Goal: Use online tool/utility: Utilize a website feature to perform a specific function

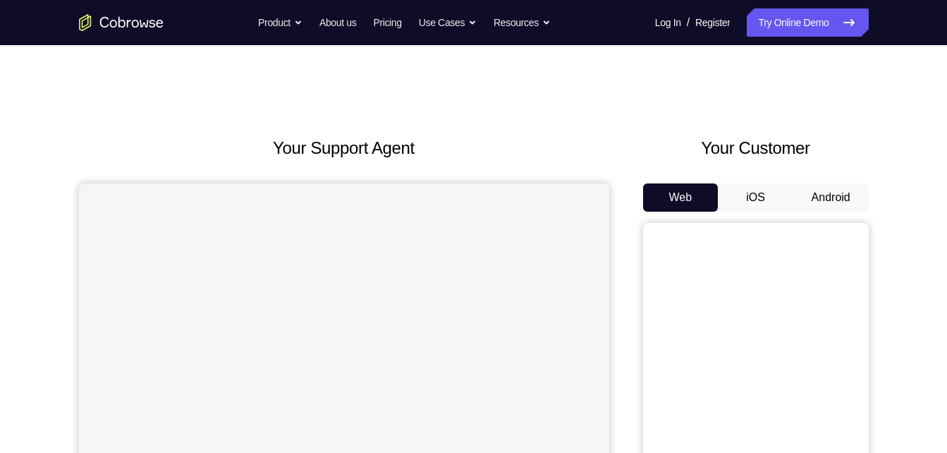
click at [797, 200] on button "Android" at bounding box center [830, 197] width 75 height 28
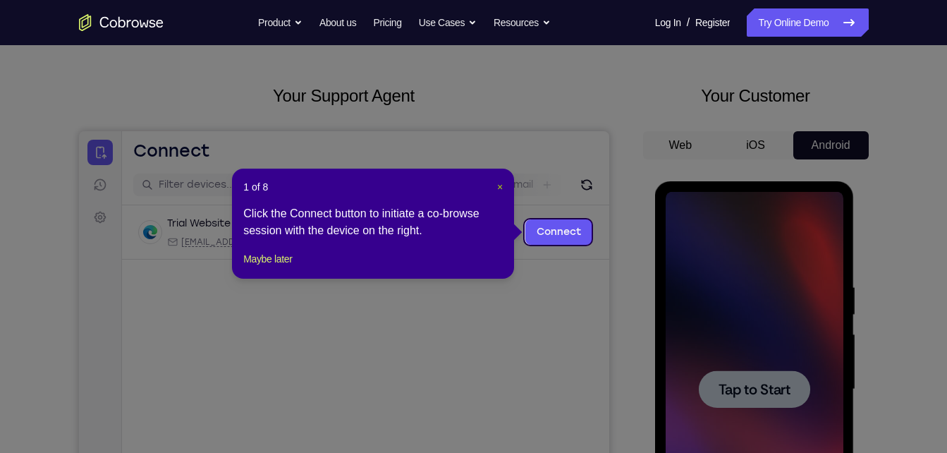
click at [501, 186] on span "×" at bounding box center [500, 186] width 6 height 11
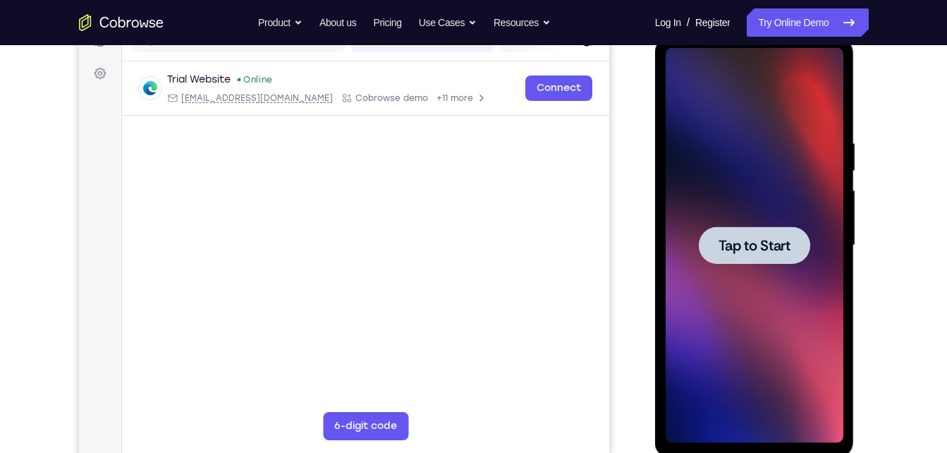
scroll to position [193, 0]
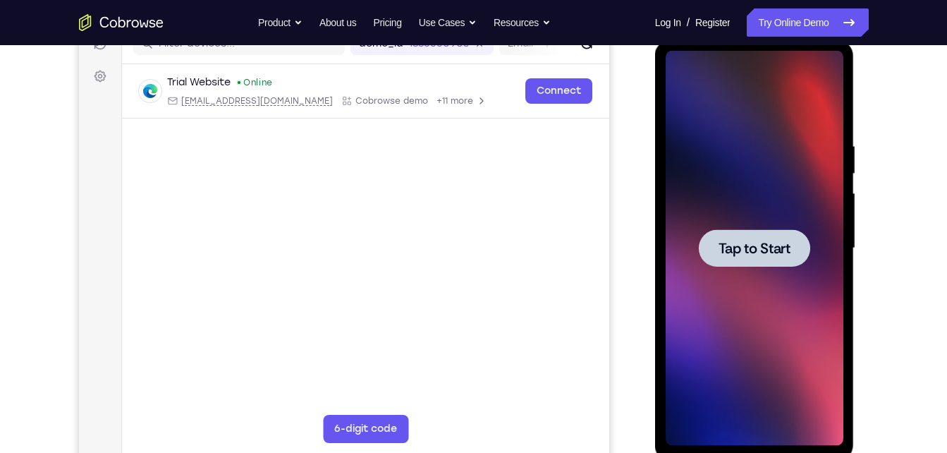
click at [753, 255] on span "Tap to Start" at bounding box center [755, 248] width 72 height 14
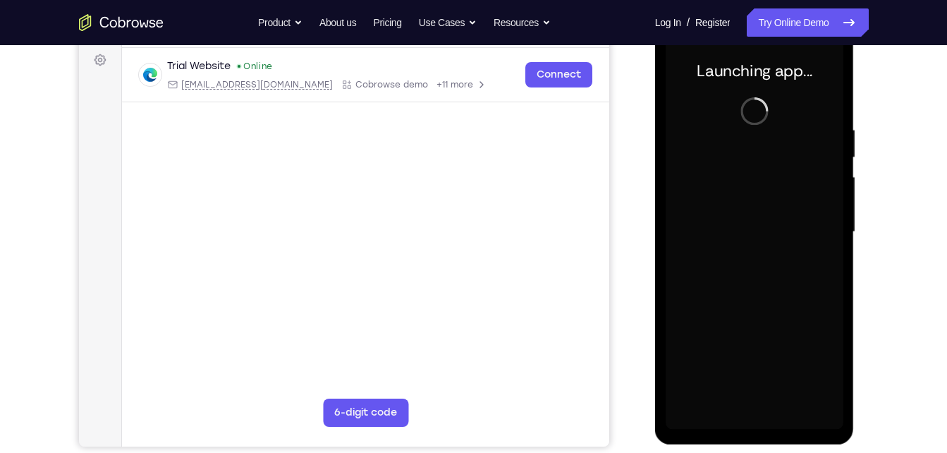
scroll to position [209, 0]
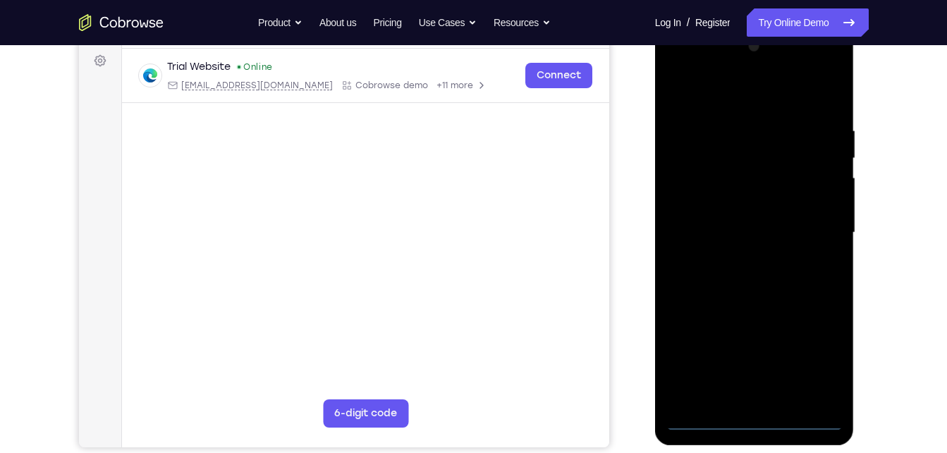
click at [750, 423] on div at bounding box center [755, 232] width 178 height 395
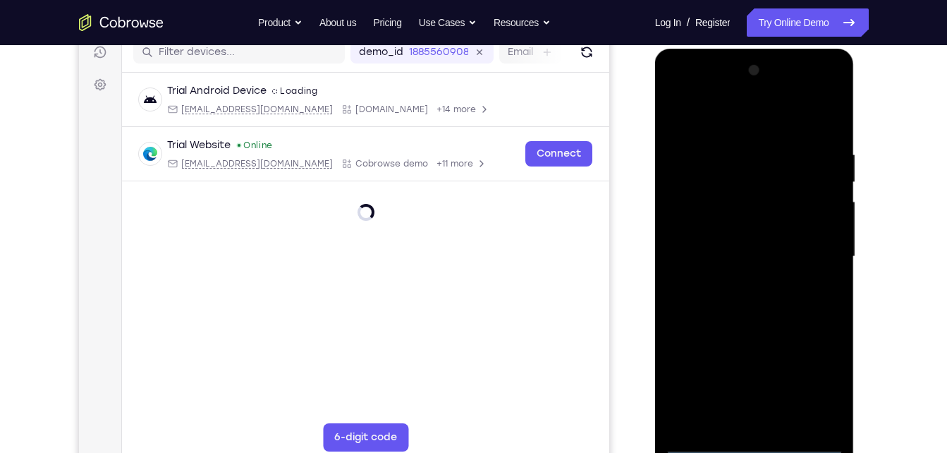
scroll to position [184, 0]
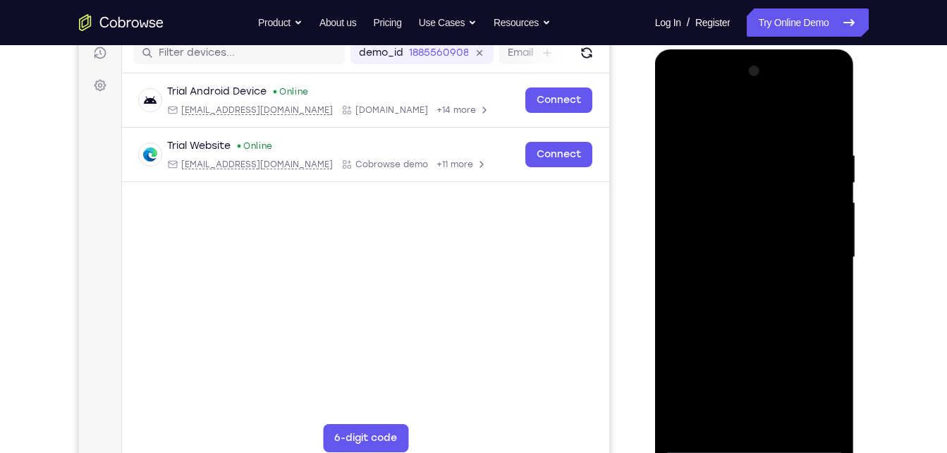
click at [824, 381] on div at bounding box center [755, 257] width 178 height 395
click at [692, 92] on div at bounding box center [755, 257] width 178 height 395
click at [820, 260] on div at bounding box center [755, 257] width 178 height 395
click at [812, 247] on div at bounding box center [755, 257] width 178 height 395
click at [812, 244] on div at bounding box center [755, 257] width 178 height 395
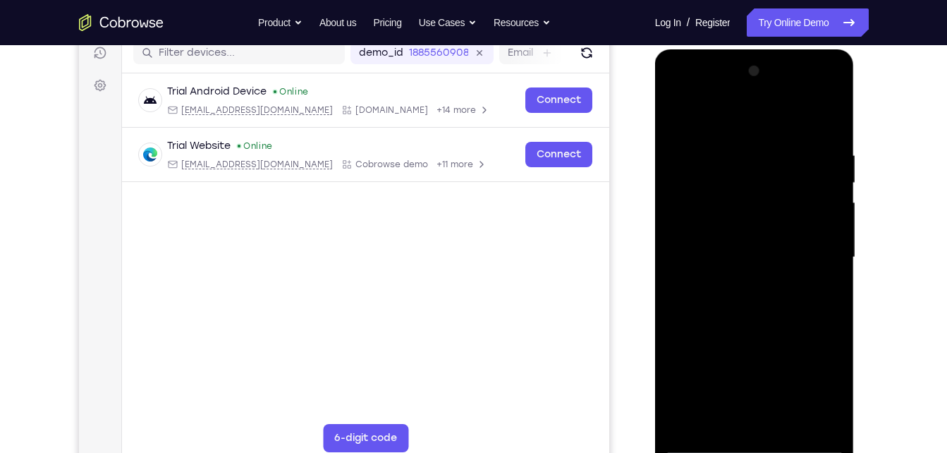
click at [809, 254] on div at bounding box center [755, 257] width 178 height 395
click at [734, 286] on div at bounding box center [755, 257] width 178 height 395
click at [757, 248] on div at bounding box center [755, 257] width 178 height 395
click at [741, 229] on div at bounding box center [755, 257] width 178 height 395
click at [712, 252] on div at bounding box center [755, 257] width 178 height 395
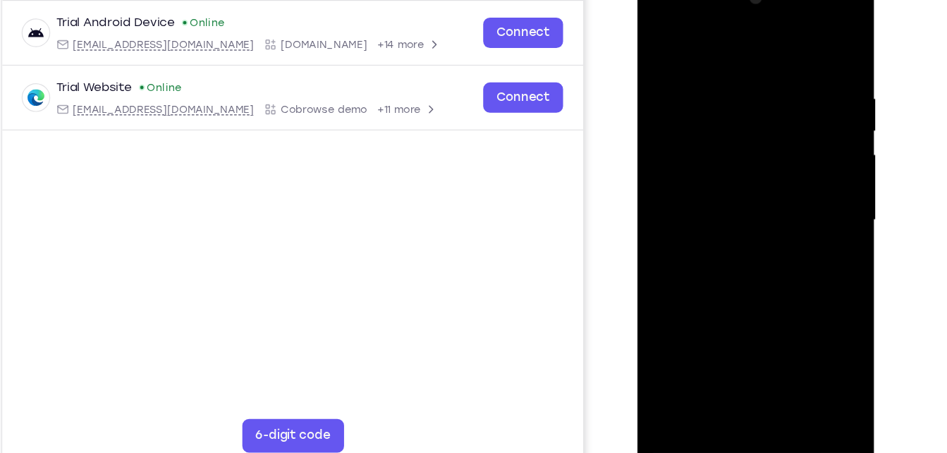
scroll to position [185, 0]
click at [729, 248] on div at bounding box center [737, 179] width 178 height 395
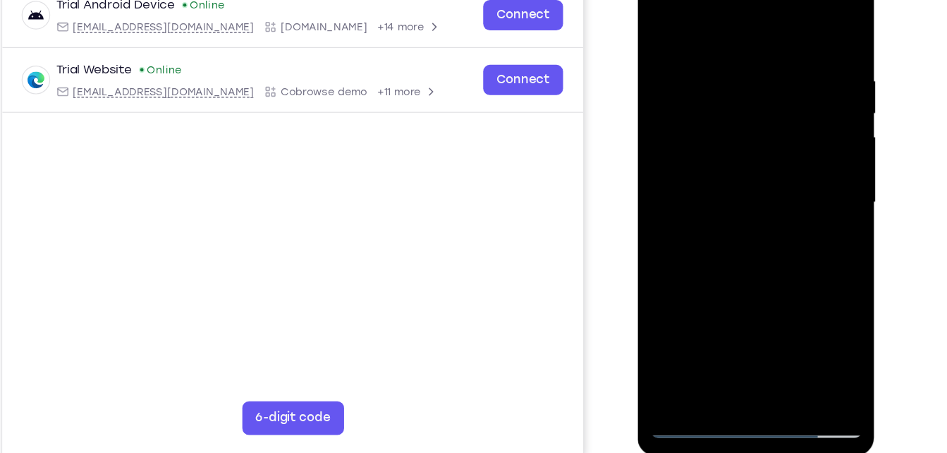
scroll to position [200, 0]
click at [773, 327] on div at bounding box center [737, 162] width 178 height 395
click at [740, 241] on div at bounding box center [737, 162] width 178 height 395
click at [711, 150] on div at bounding box center [737, 162] width 178 height 395
click at [714, 324] on div at bounding box center [737, 162] width 178 height 395
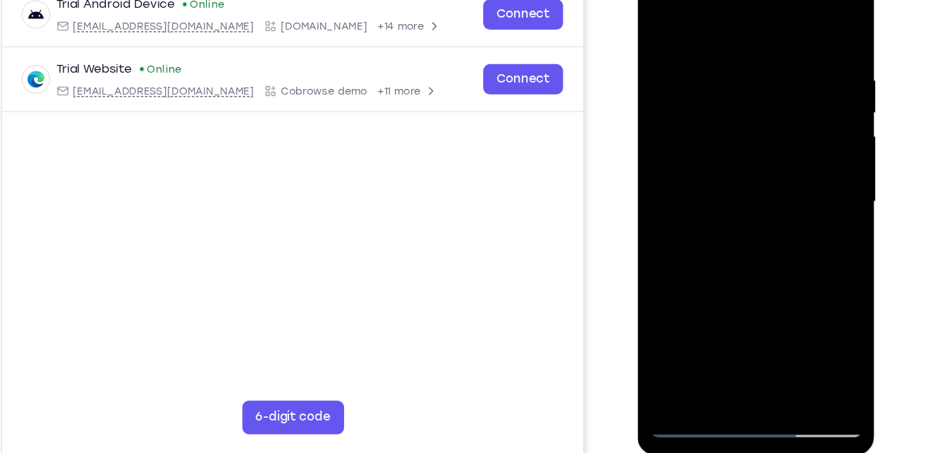
click at [702, 321] on div at bounding box center [737, 162] width 178 height 395
click at [751, 217] on div at bounding box center [737, 162] width 178 height 395
click at [716, 209] on div at bounding box center [737, 162] width 178 height 395
click at [774, 167] on div at bounding box center [737, 162] width 178 height 395
click at [774, 128] on div at bounding box center [737, 162] width 178 height 395
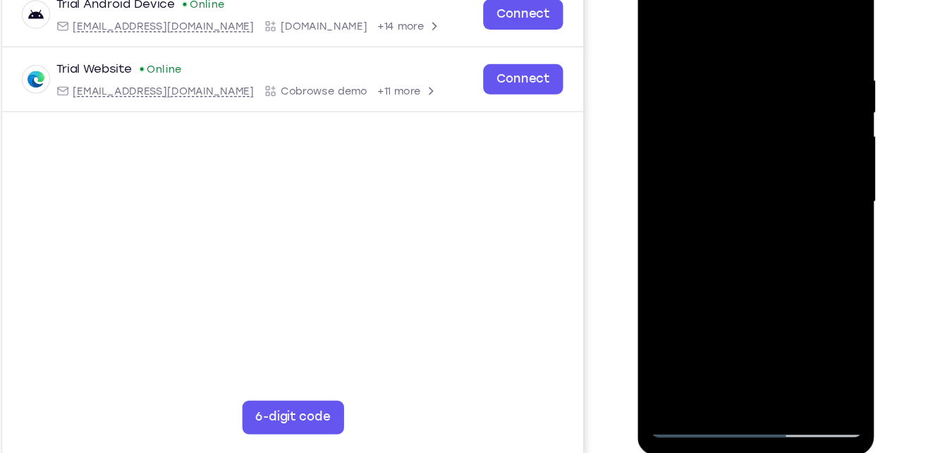
click at [815, 296] on div at bounding box center [737, 162] width 178 height 395
click at [703, 321] on div at bounding box center [737, 162] width 178 height 395
click at [699, 326] on div at bounding box center [737, 162] width 178 height 395
click at [774, 271] on div at bounding box center [737, 162] width 178 height 395
click at [808, 183] on div at bounding box center [737, 162] width 178 height 395
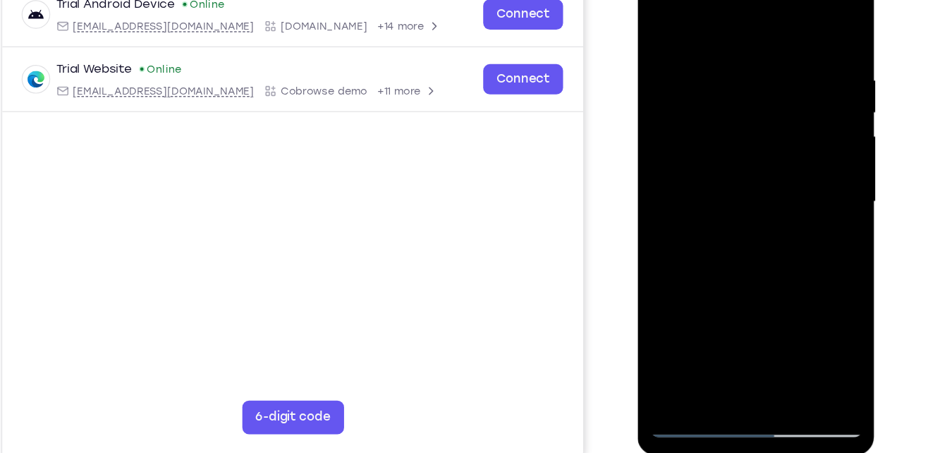
click at [807, 197] on div at bounding box center [737, 162] width 178 height 395
click at [659, 26] on div at bounding box center [737, 162] width 178 height 395
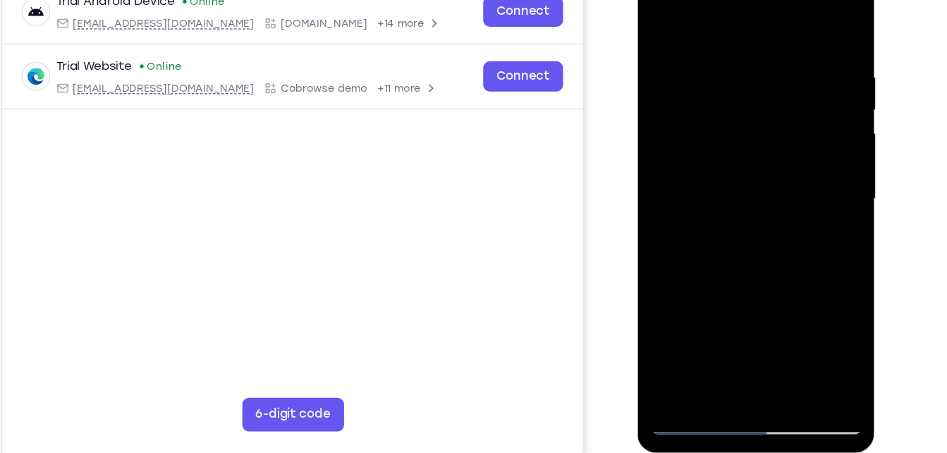
click at [731, 157] on div at bounding box center [737, 159] width 178 height 395
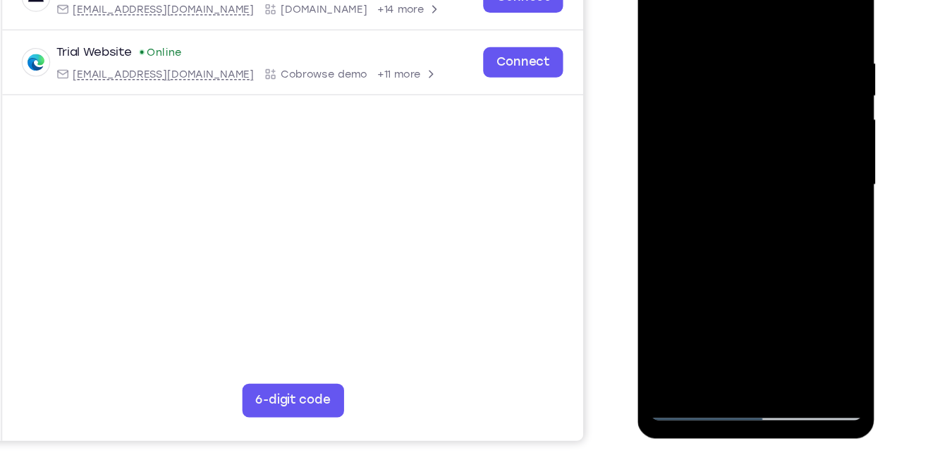
click at [696, 243] on div at bounding box center [737, 145] width 178 height 395
click at [692, 241] on div at bounding box center [737, 145] width 178 height 395
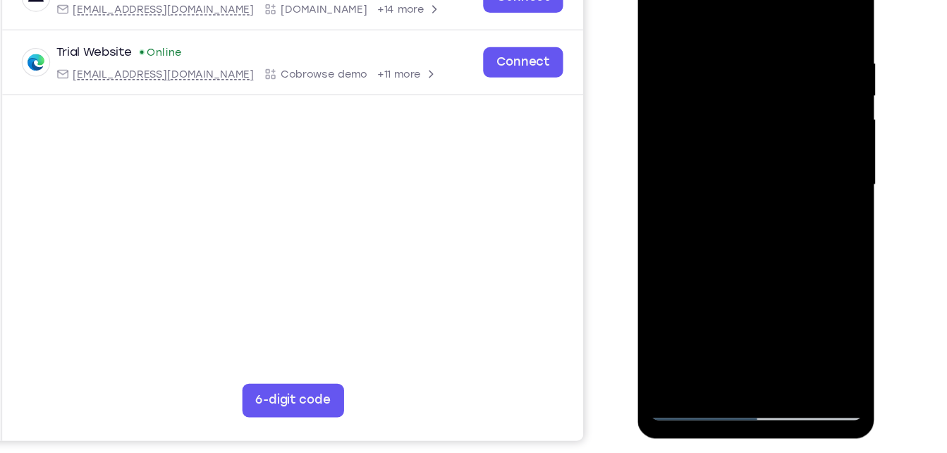
click at [656, 4] on div at bounding box center [737, 145] width 178 height 395
click at [719, 30] on div at bounding box center [737, 145] width 178 height 395
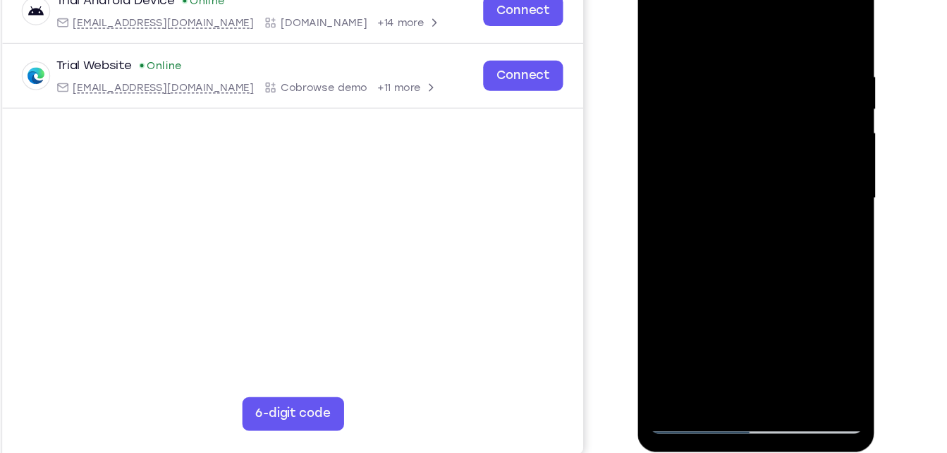
click at [813, 102] on div at bounding box center [737, 158] width 178 height 395
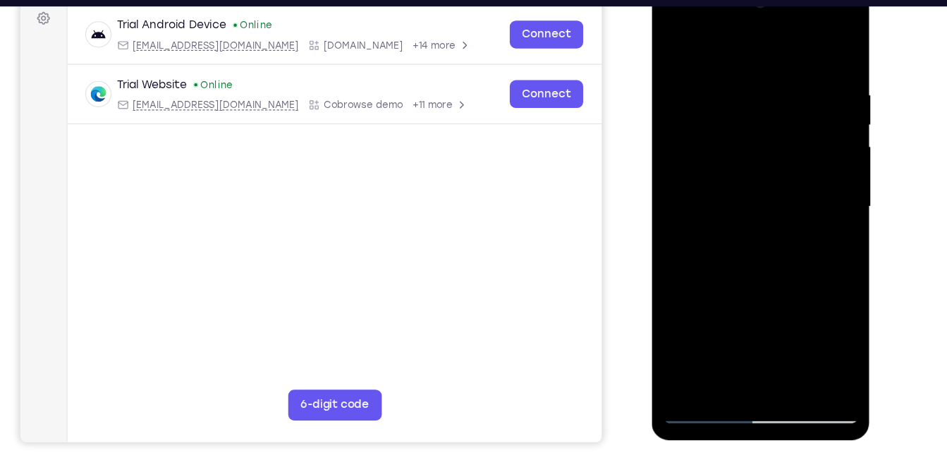
scroll to position [212, 0]
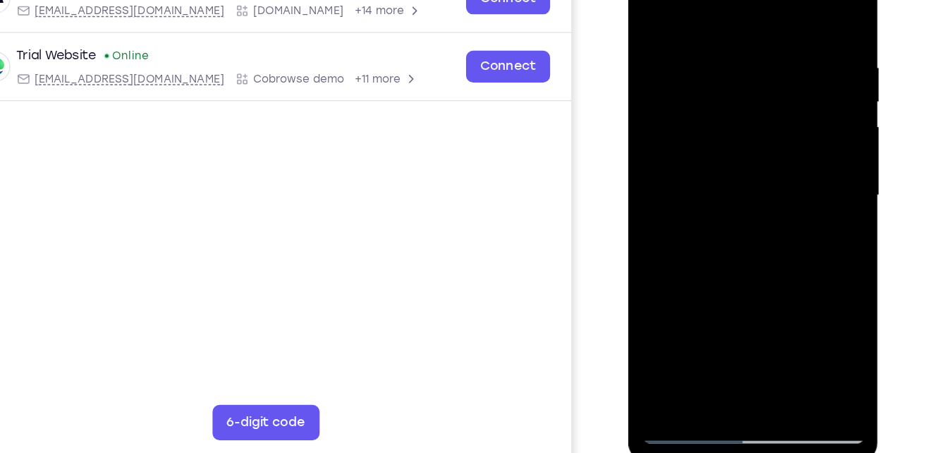
click at [805, 114] on div at bounding box center [729, 143] width 178 height 395
click at [802, 81] on div at bounding box center [729, 143] width 178 height 395
click at [794, 121] on div at bounding box center [729, 143] width 178 height 395
drag, startPoint x: 794, startPoint y: 121, endPoint x: 686, endPoint y: 128, distance: 108.1
click at [686, 128] on div at bounding box center [729, 143] width 178 height 395
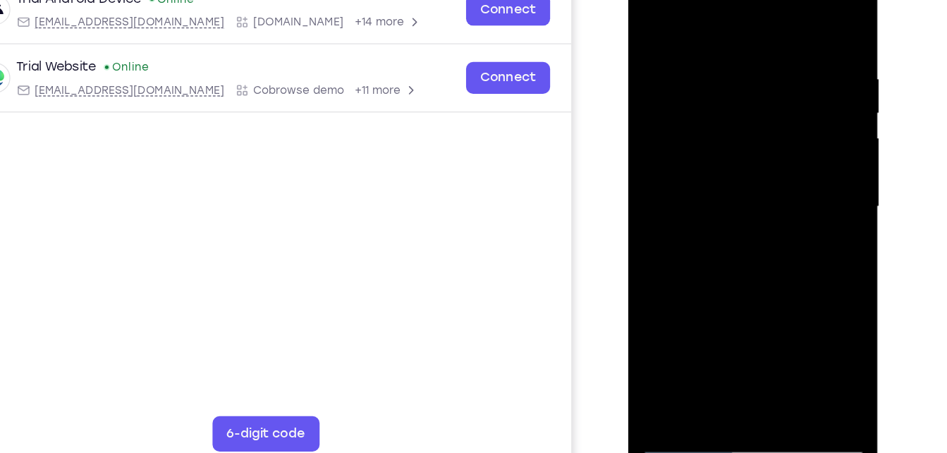
click at [800, 102] on div at bounding box center [729, 154] width 178 height 395
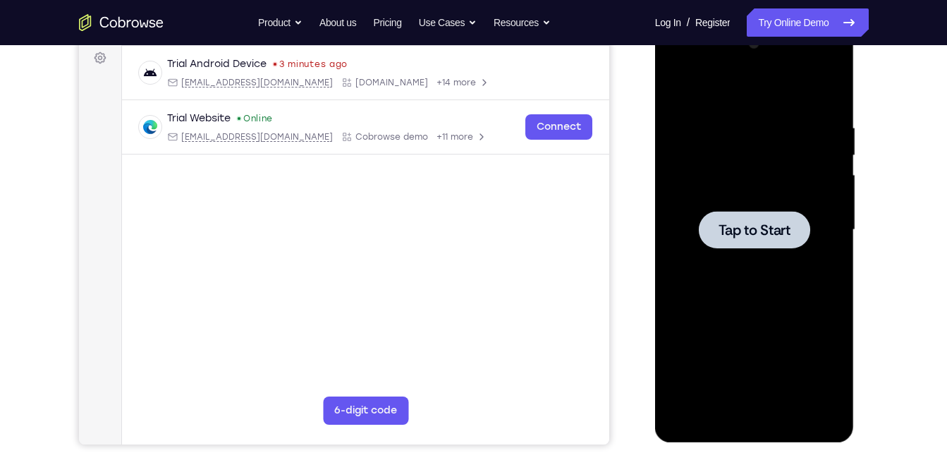
click at [729, 260] on div at bounding box center [755, 229] width 178 height 395
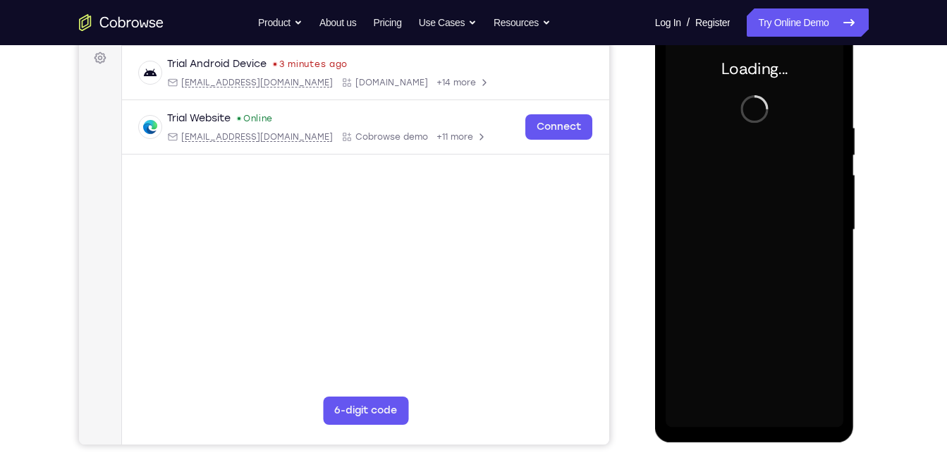
click at [778, 218] on div at bounding box center [755, 229] width 178 height 395
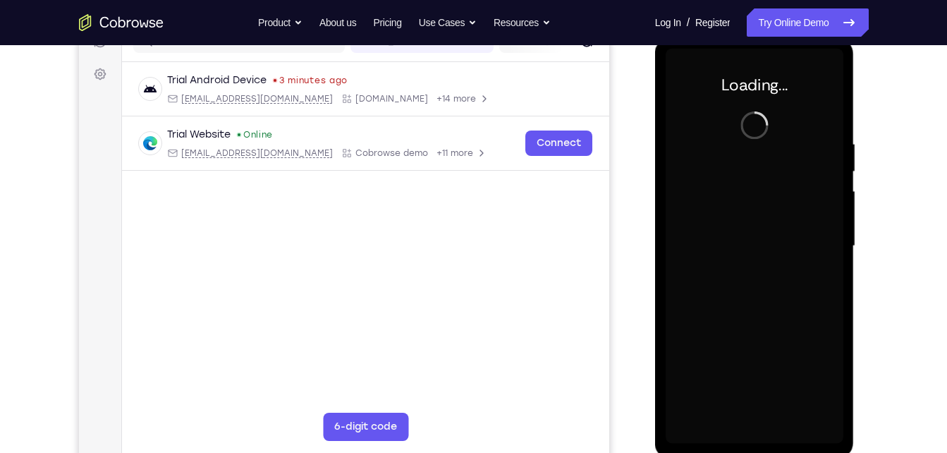
scroll to position [195, 0]
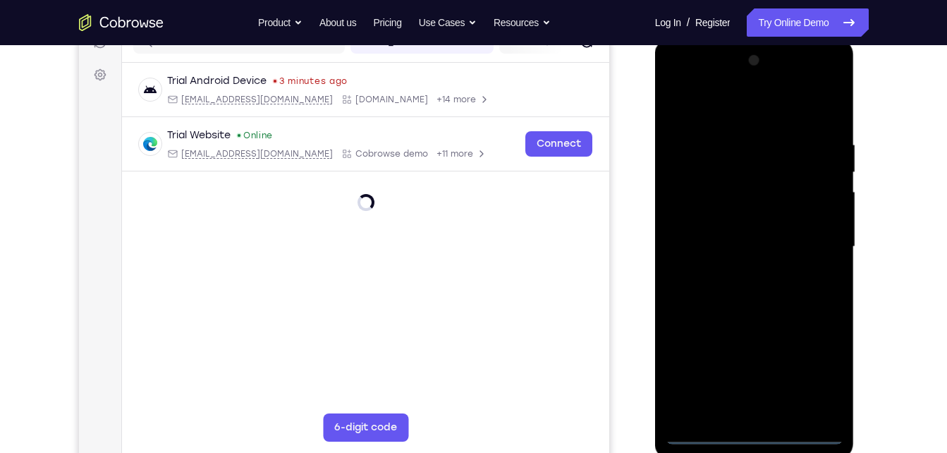
click at [753, 434] on div at bounding box center [755, 246] width 178 height 395
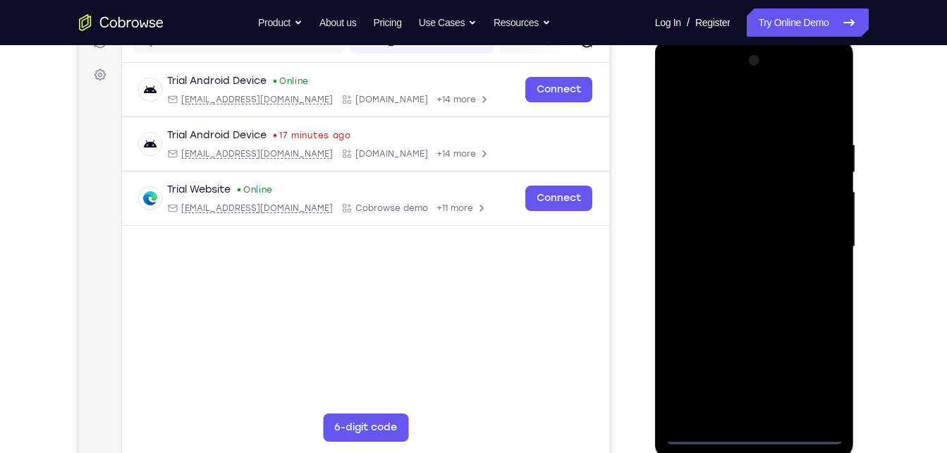
click at [758, 434] on div at bounding box center [755, 246] width 178 height 395
click at [819, 378] on div at bounding box center [755, 246] width 178 height 395
click at [695, 82] on div at bounding box center [755, 246] width 178 height 395
click at [804, 234] on div at bounding box center [755, 246] width 178 height 395
click at [738, 276] on div at bounding box center [755, 246] width 178 height 395
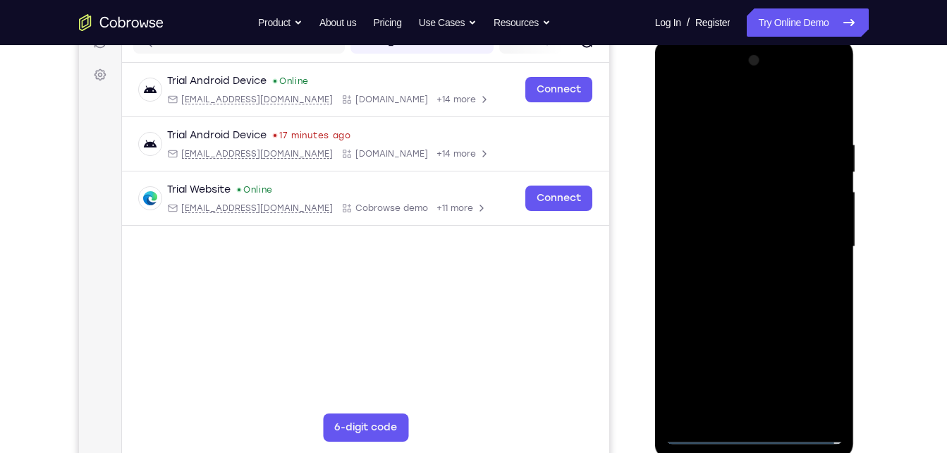
click at [737, 230] on div at bounding box center [755, 246] width 178 height 395
click at [724, 219] on div at bounding box center [755, 246] width 178 height 395
click at [703, 246] on div at bounding box center [755, 246] width 178 height 395
click at [689, 299] on div at bounding box center [755, 246] width 178 height 395
click at [760, 287] on div at bounding box center [755, 246] width 178 height 395
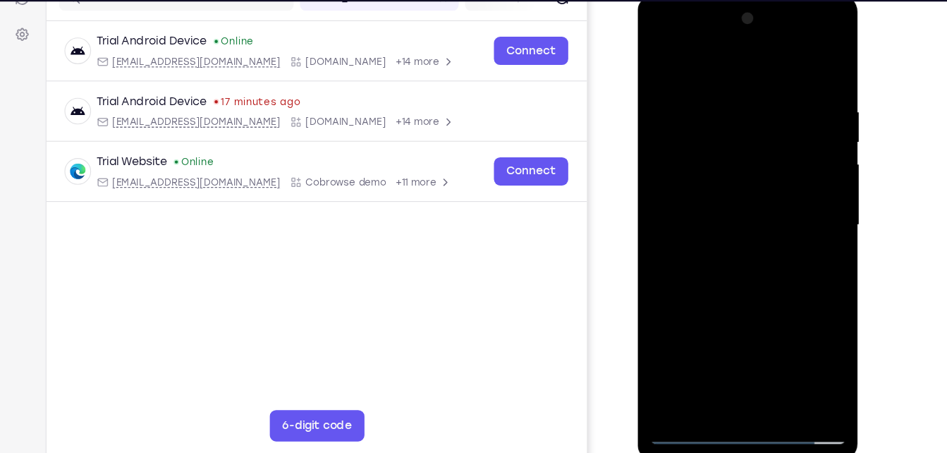
click at [756, 268] on div at bounding box center [737, 203] width 178 height 395
click at [810, 368] on div at bounding box center [737, 203] width 178 height 395
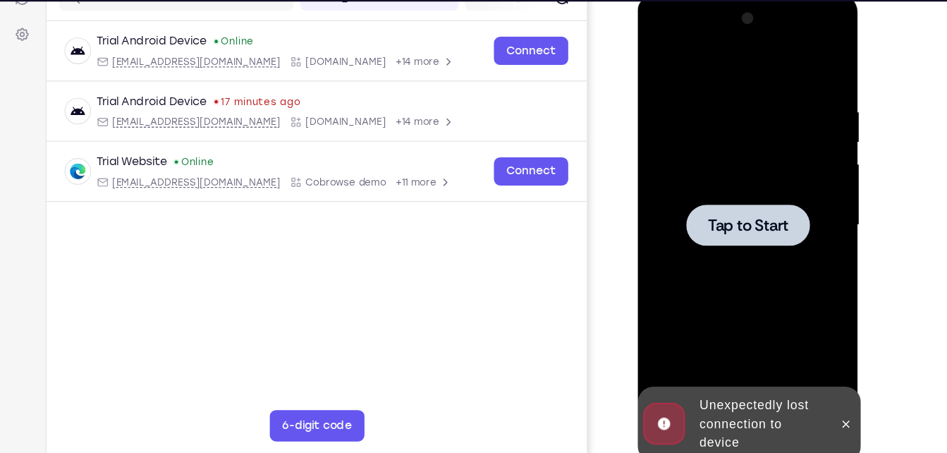
click at [776, 194] on div at bounding box center [736, 202] width 111 height 37
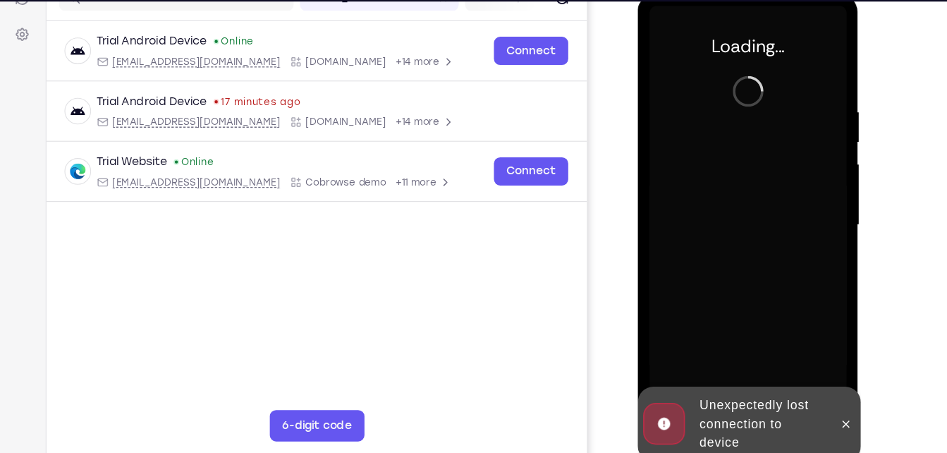
scroll to position [194, 0]
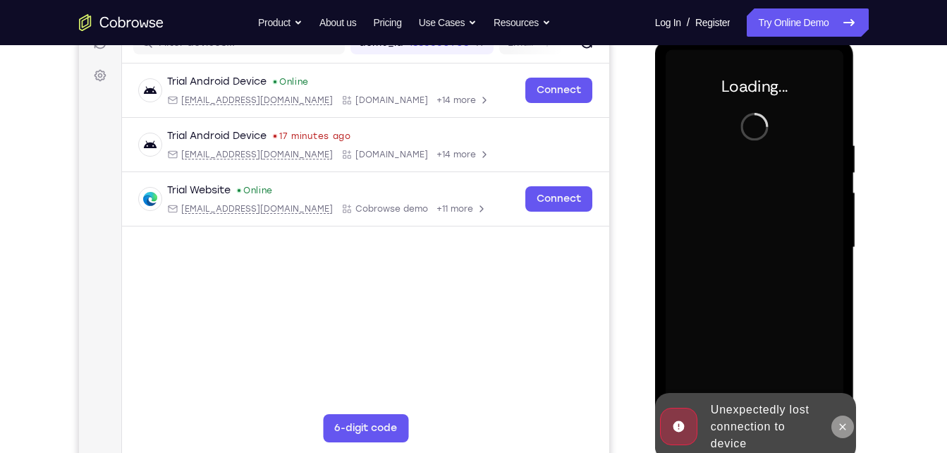
click at [843, 430] on icon at bounding box center [842, 426] width 11 height 11
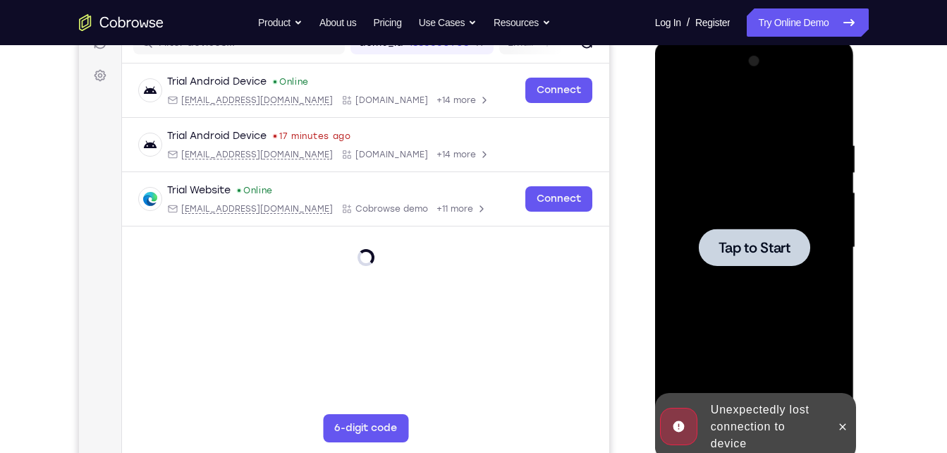
click at [772, 209] on div at bounding box center [755, 247] width 178 height 395
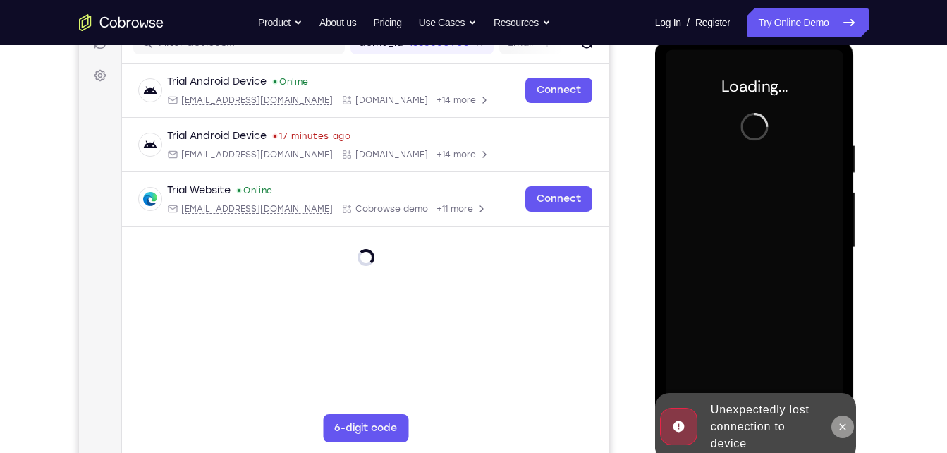
click at [834, 422] on button at bounding box center [843, 426] width 23 height 23
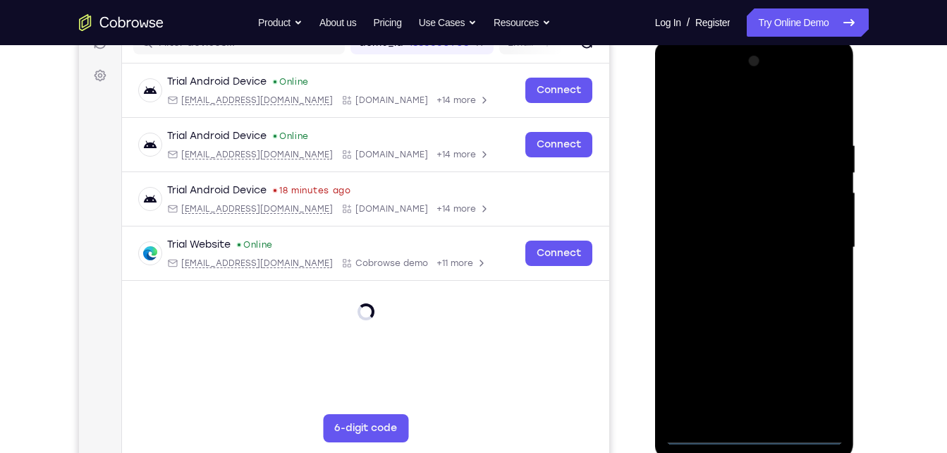
click at [750, 435] on div at bounding box center [755, 247] width 178 height 395
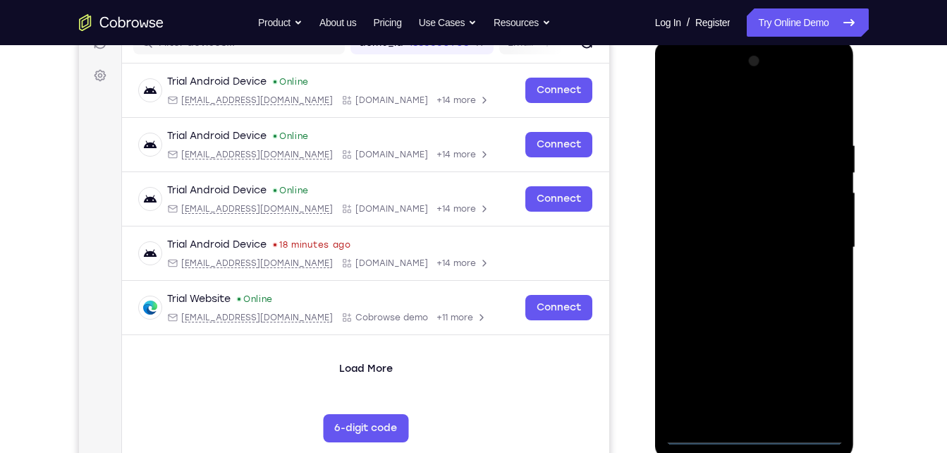
click at [817, 367] on div at bounding box center [755, 247] width 178 height 395
click at [686, 78] on div at bounding box center [755, 247] width 178 height 395
click at [804, 236] on div at bounding box center [755, 247] width 178 height 395
click at [737, 272] on div at bounding box center [755, 247] width 178 height 395
click at [730, 231] on div at bounding box center [755, 247] width 178 height 395
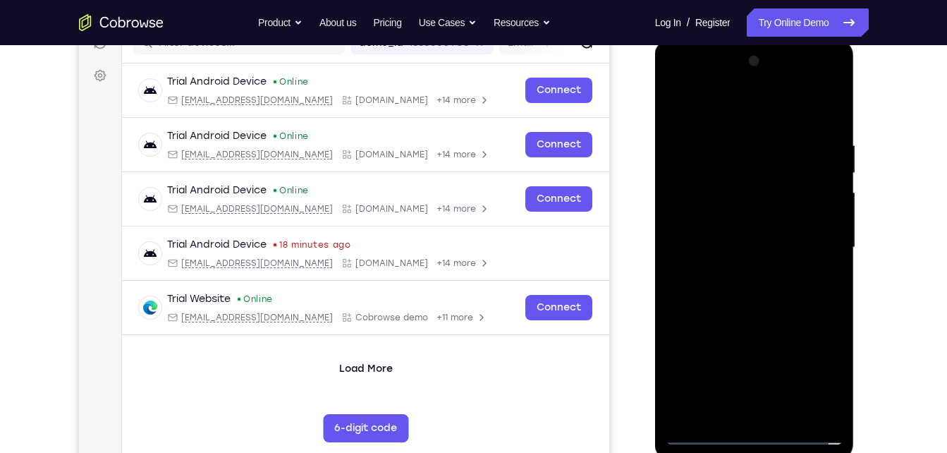
click at [718, 215] on div at bounding box center [755, 247] width 178 height 395
click at [699, 248] on div at bounding box center [755, 247] width 178 height 395
click at [717, 298] on div at bounding box center [755, 247] width 178 height 395
click at [706, 300] on div at bounding box center [755, 247] width 178 height 395
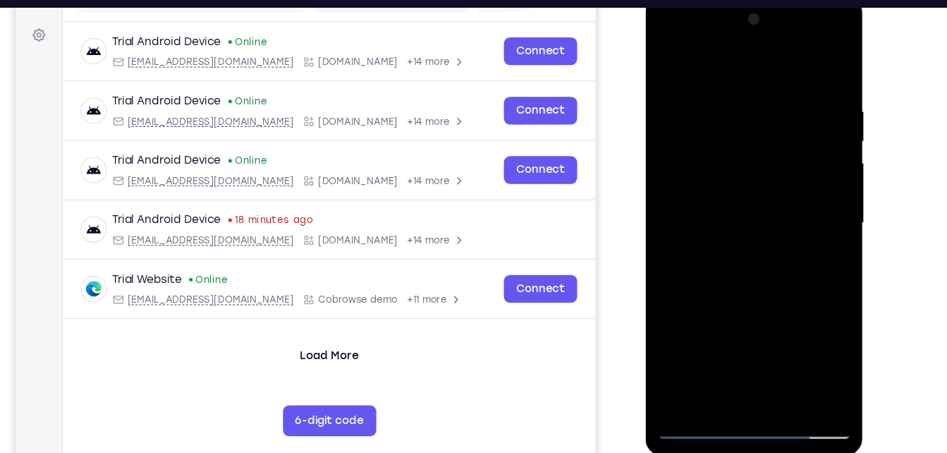
click at [755, 267] on div at bounding box center [746, 203] width 178 height 395
click at [720, 100] on div at bounding box center [746, 203] width 178 height 395
click at [810, 146] on div at bounding box center [746, 203] width 178 height 395
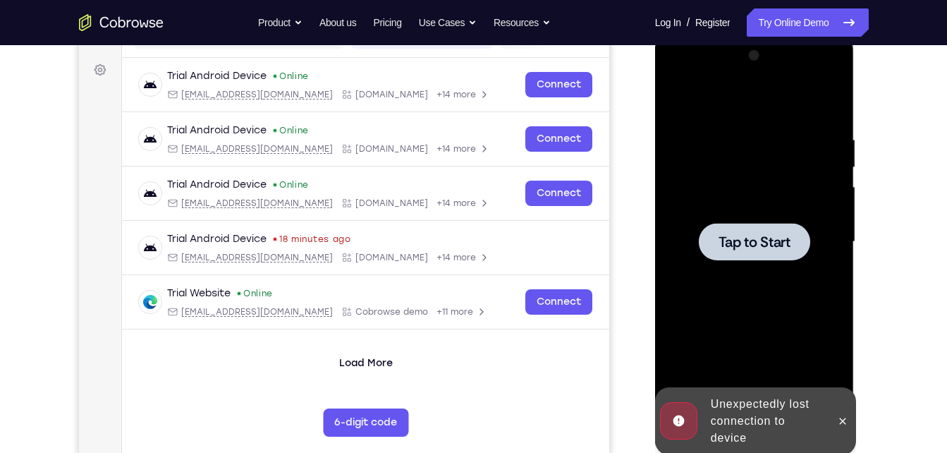
scroll to position [157, 0]
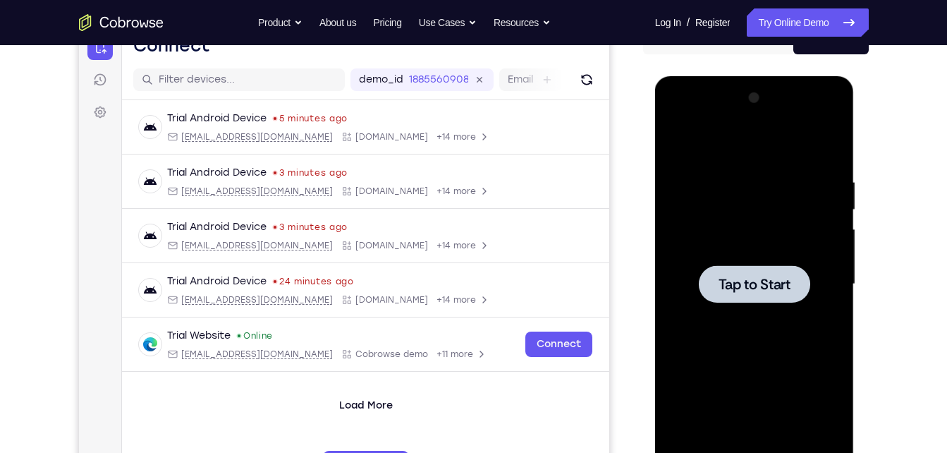
click at [734, 248] on div at bounding box center [755, 284] width 178 height 395
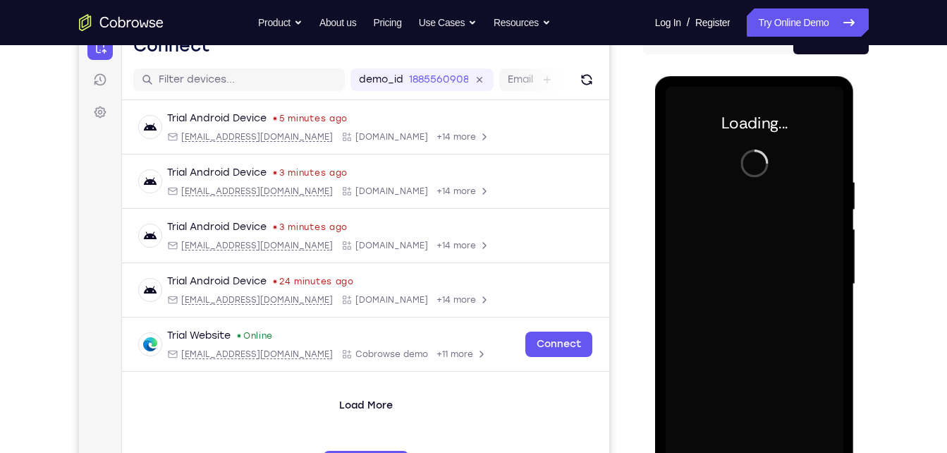
scroll to position [202, 0]
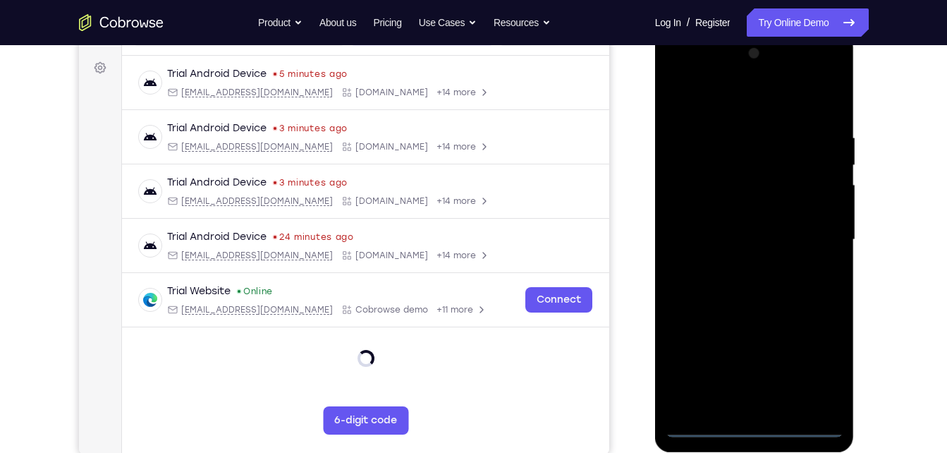
click at [752, 428] on div at bounding box center [755, 239] width 178 height 395
click at [821, 363] on div at bounding box center [755, 239] width 178 height 395
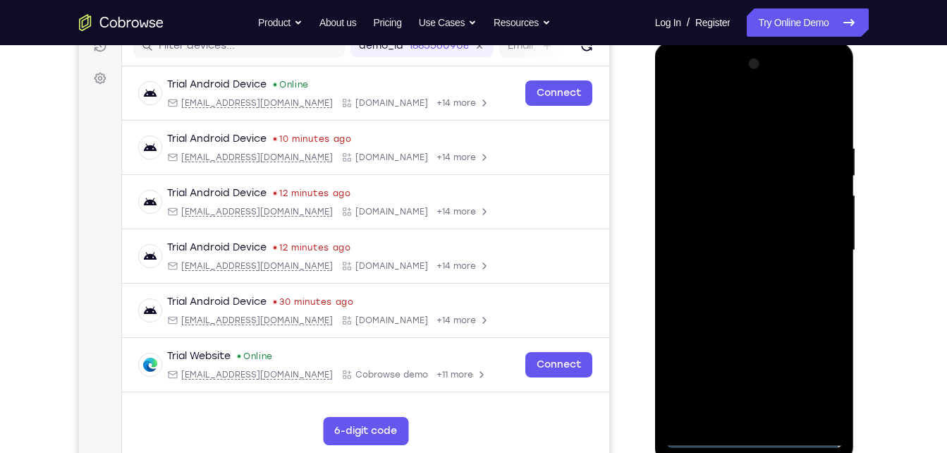
scroll to position [190, 0]
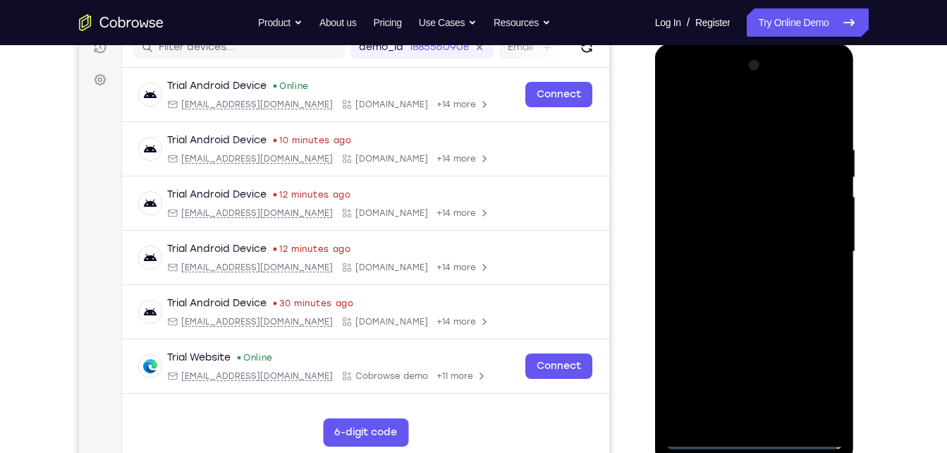
click at [696, 86] on div at bounding box center [755, 251] width 178 height 395
click at [809, 246] on div at bounding box center [755, 251] width 178 height 395
click at [741, 276] on div at bounding box center [755, 251] width 178 height 395
click at [748, 238] on div at bounding box center [755, 251] width 178 height 395
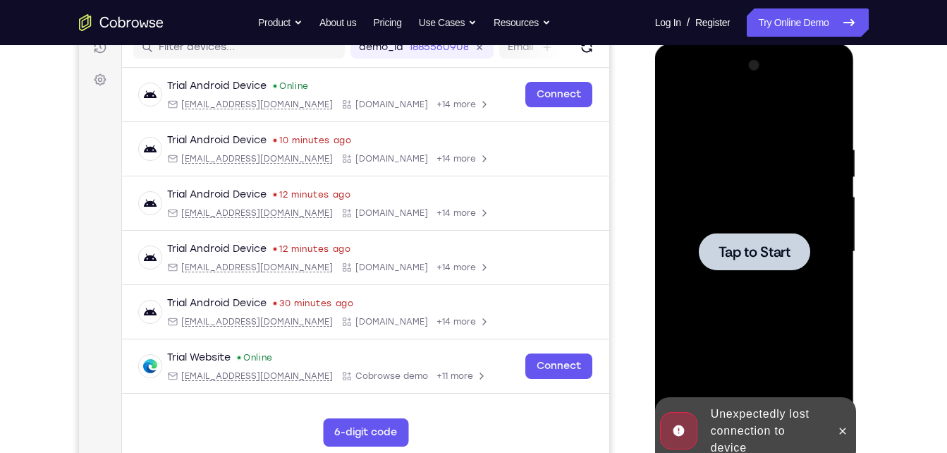
click at [719, 223] on div at bounding box center [755, 251] width 178 height 395
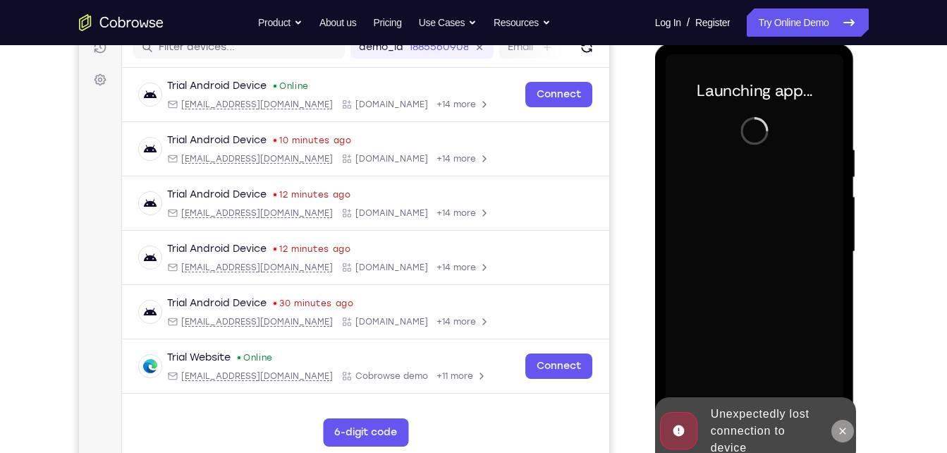
click at [839, 430] on icon at bounding box center [842, 430] width 11 height 11
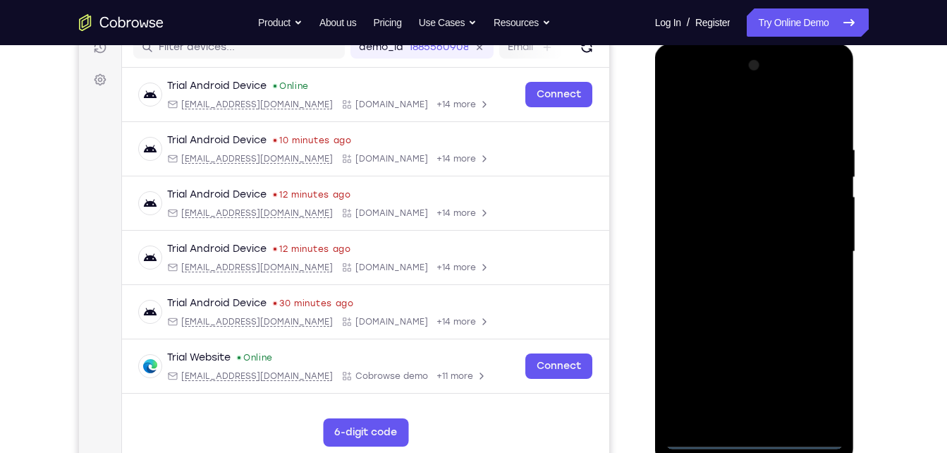
click at [755, 439] on div at bounding box center [755, 251] width 178 height 395
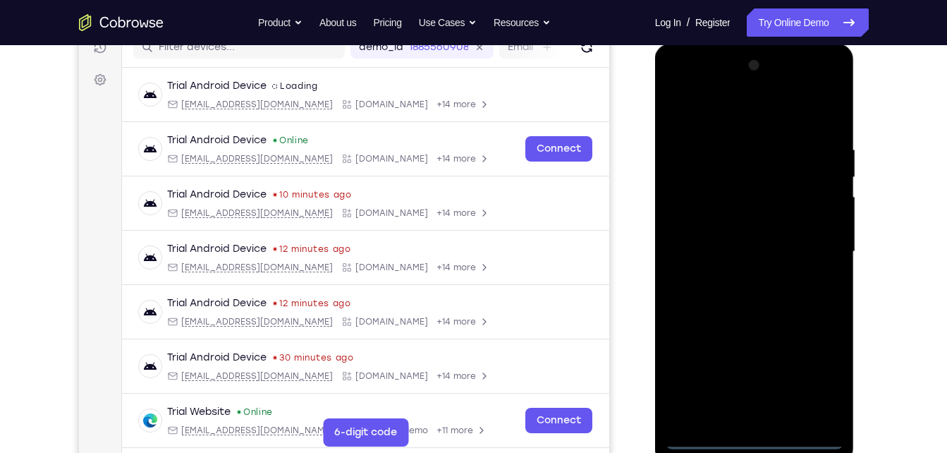
click at [817, 375] on div at bounding box center [755, 251] width 178 height 395
click at [693, 84] on div at bounding box center [755, 251] width 178 height 395
click at [698, 85] on div at bounding box center [755, 251] width 178 height 395
click at [810, 248] on div at bounding box center [755, 251] width 178 height 395
click at [740, 279] on div at bounding box center [755, 251] width 178 height 395
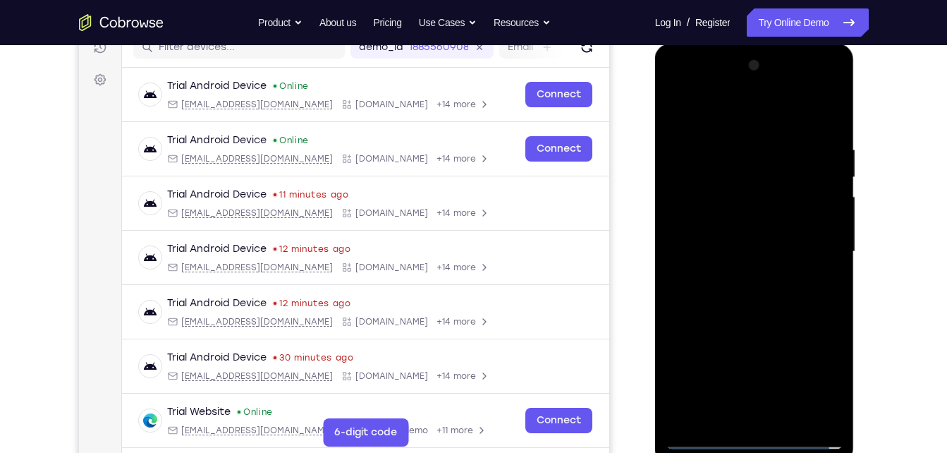
click at [755, 240] on div at bounding box center [755, 251] width 178 height 395
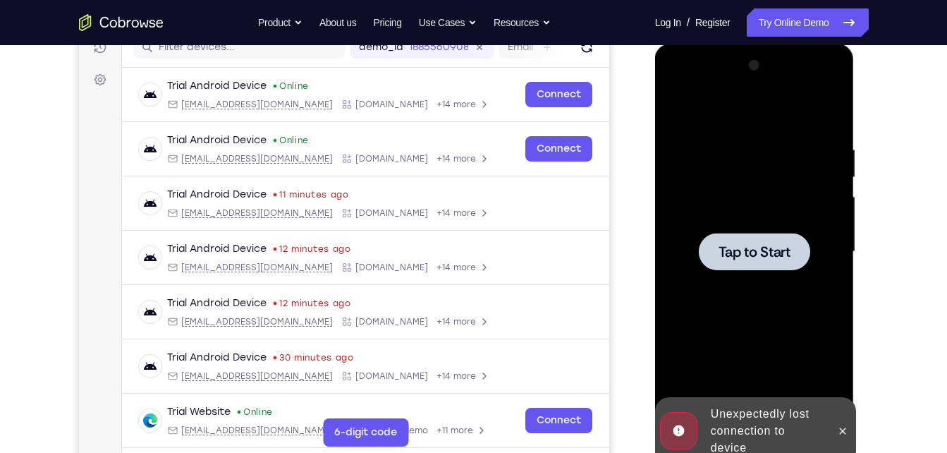
click at [774, 293] on div at bounding box center [755, 251] width 178 height 395
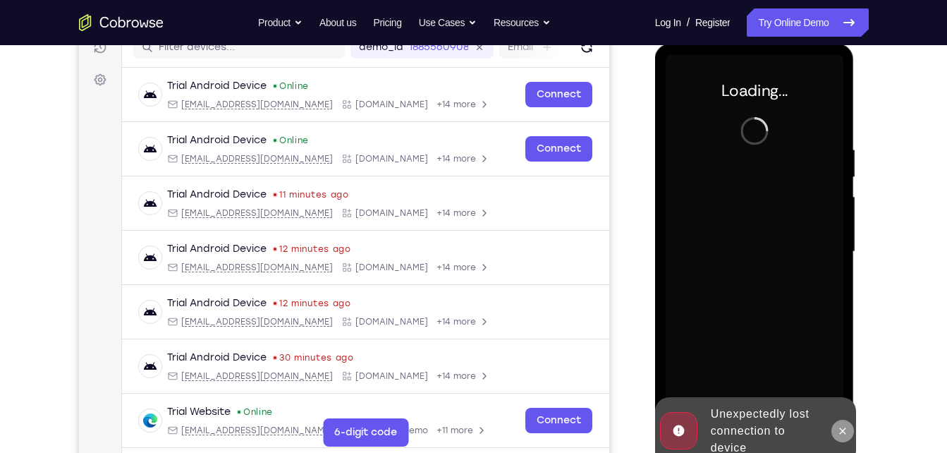
click at [846, 427] on icon at bounding box center [842, 430] width 11 height 11
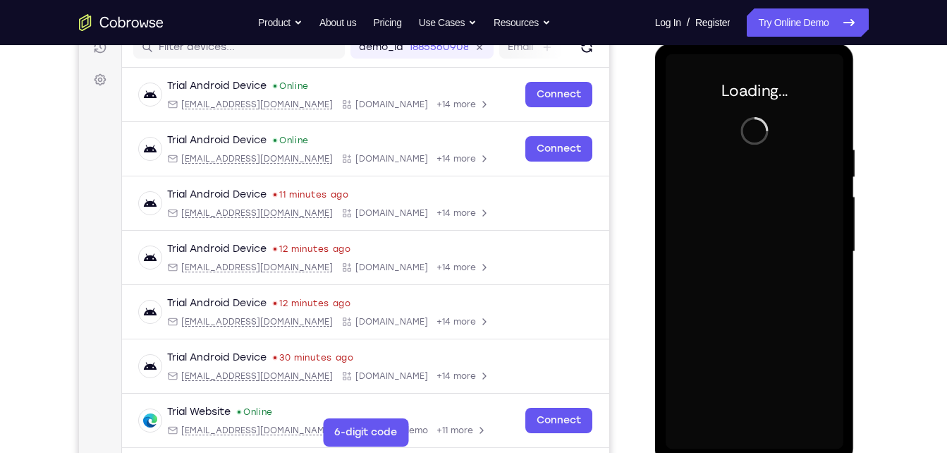
scroll to position [189, 0]
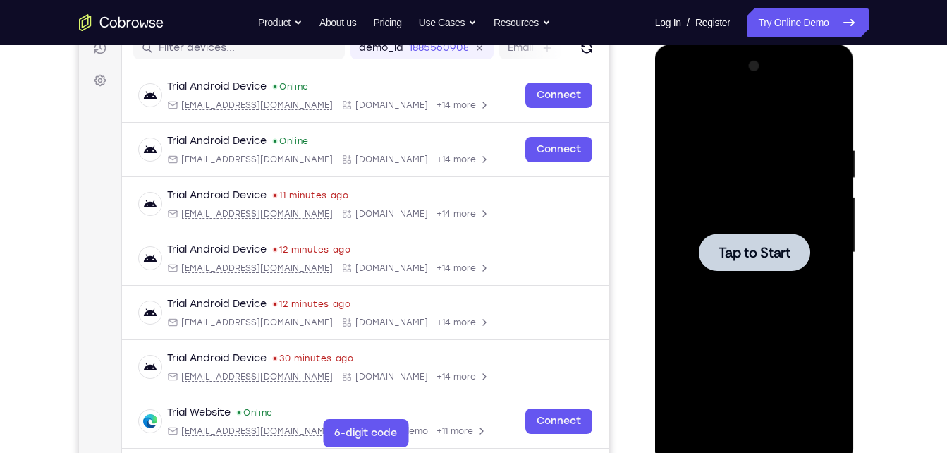
click at [800, 324] on div at bounding box center [755, 252] width 178 height 395
click at [784, 238] on div at bounding box center [754, 251] width 111 height 37
click at [866, 262] on div at bounding box center [756, 251] width 226 height 434
click at [765, 265] on div at bounding box center [754, 251] width 111 height 37
click at [739, 254] on span "Tap to Start" at bounding box center [755, 252] width 72 height 14
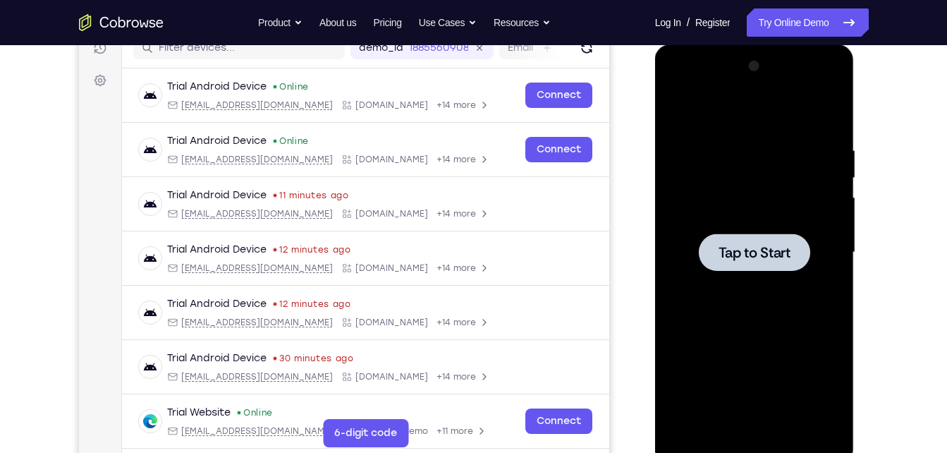
scroll to position [181, 0]
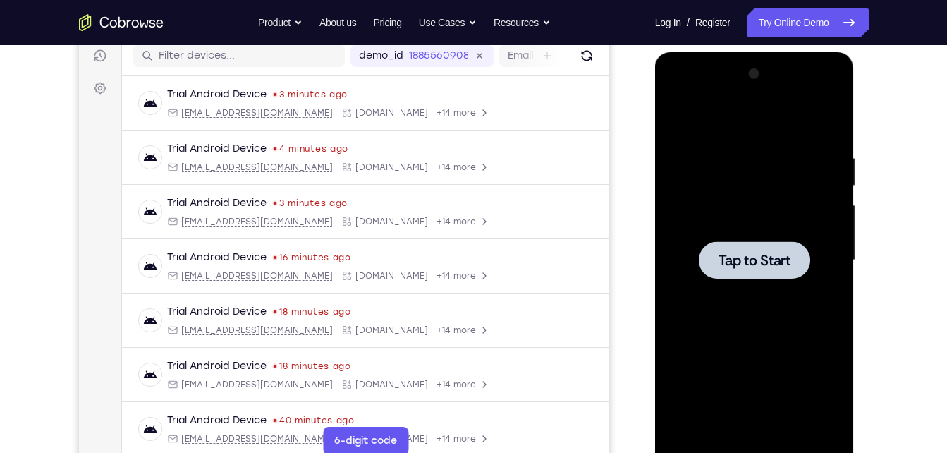
click at [695, 250] on div at bounding box center [755, 260] width 178 height 395
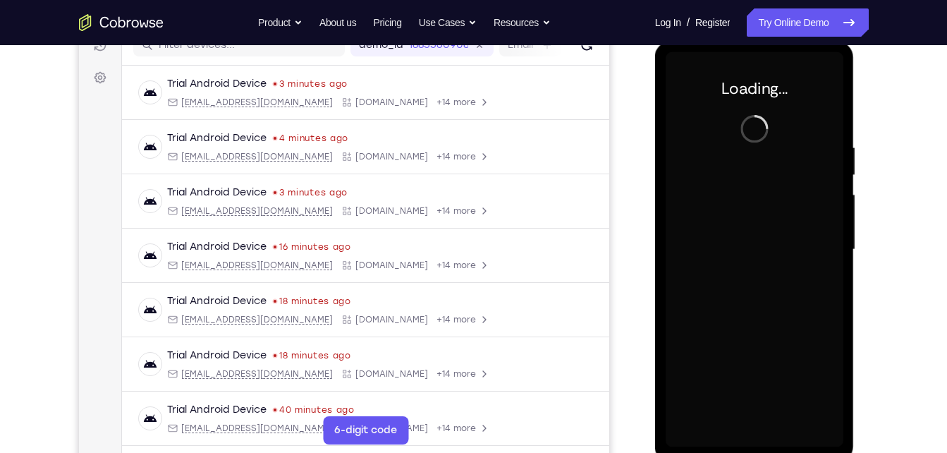
scroll to position [193, 0]
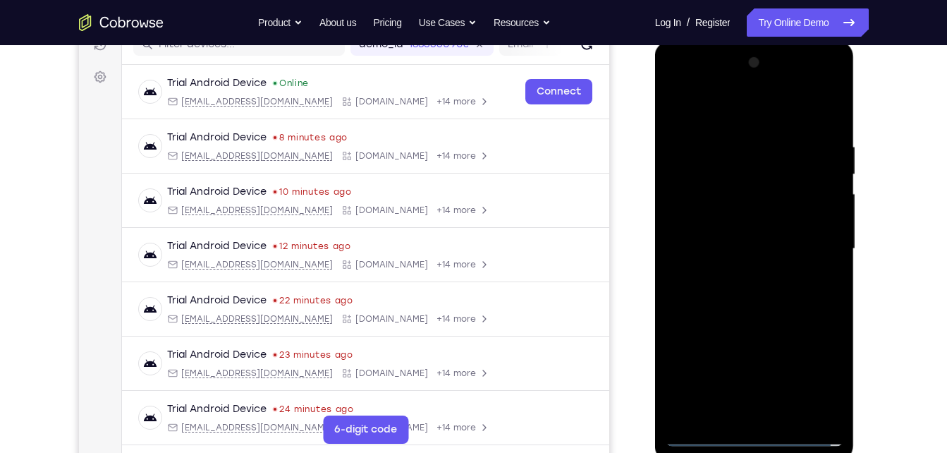
click at [717, 236] on div at bounding box center [755, 248] width 178 height 395
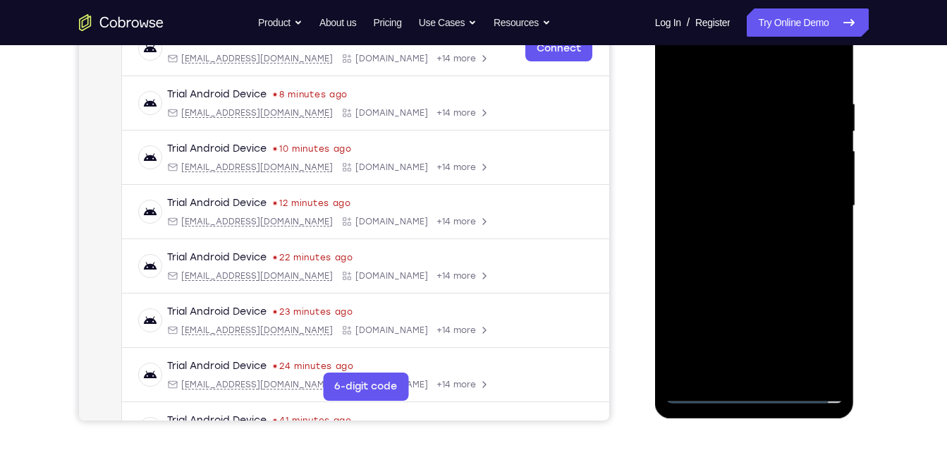
click at [755, 400] on div at bounding box center [755, 205] width 178 height 395
click at [758, 394] on div at bounding box center [755, 205] width 178 height 395
drag, startPoint x: 756, startPoint y: 394, endPoint x: 1528, endPoint y: 384, distance: 772.3
click at [756, 394] on div at bounding box center [755, 205] width 178 height 395
